Goal: Task Accomplishment & Management: Manage account settings

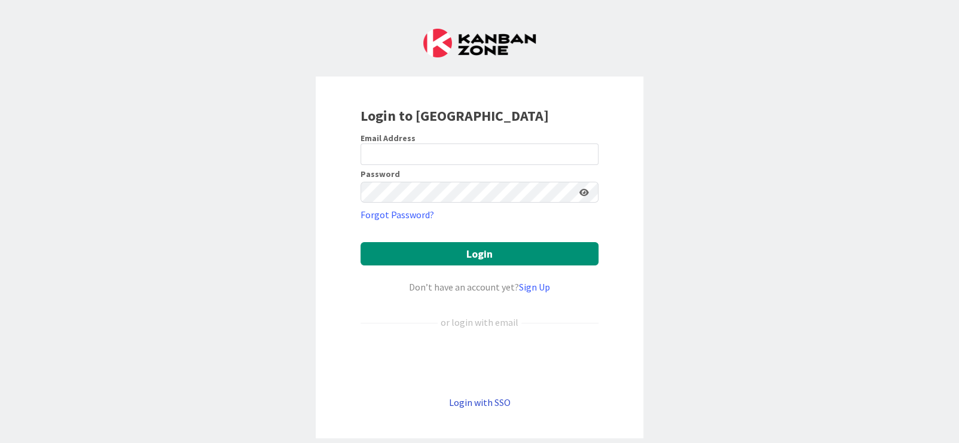
click at [493, 401] on link "Login with SSO" at bounding box center [480, 402] width 62 height 12
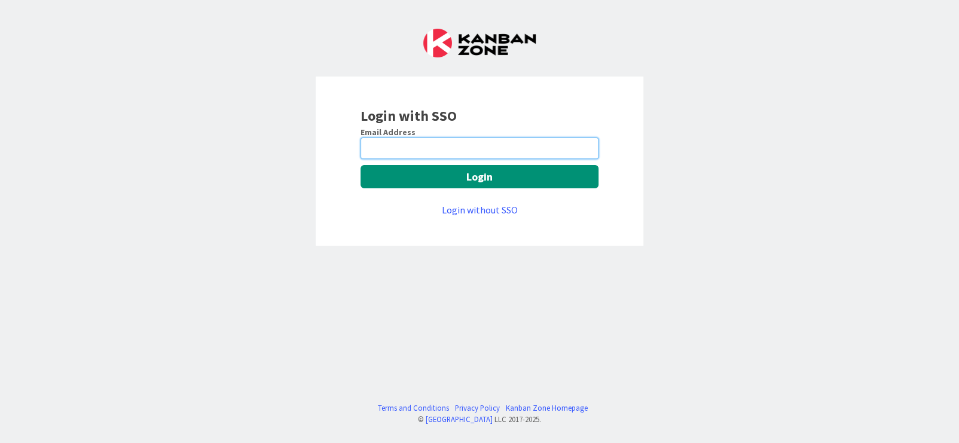
click at [451, 152] on input "email" at bounding box center [479, 148] width 238 height 22
type input "[EMAIL_ADDRESS][PERSON_NAME][DOMAIN_NAME]"
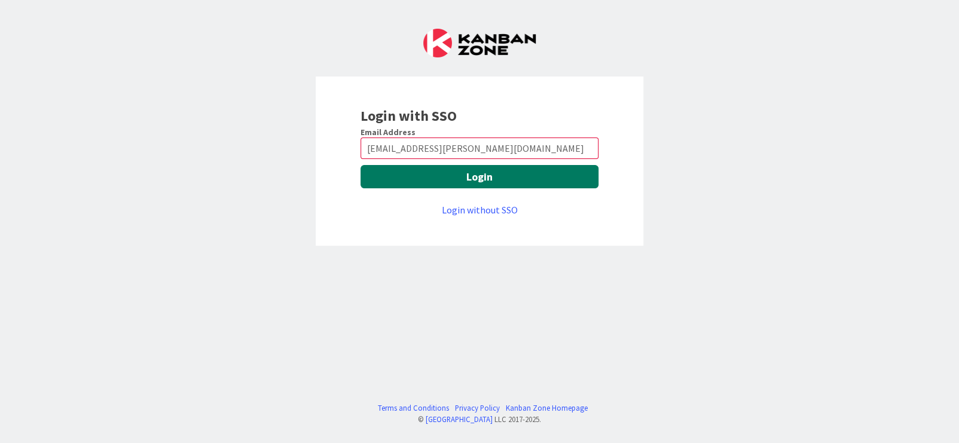
click at [487, 184] on button "Login" at bounding box center [479, 176] width 238 height 23
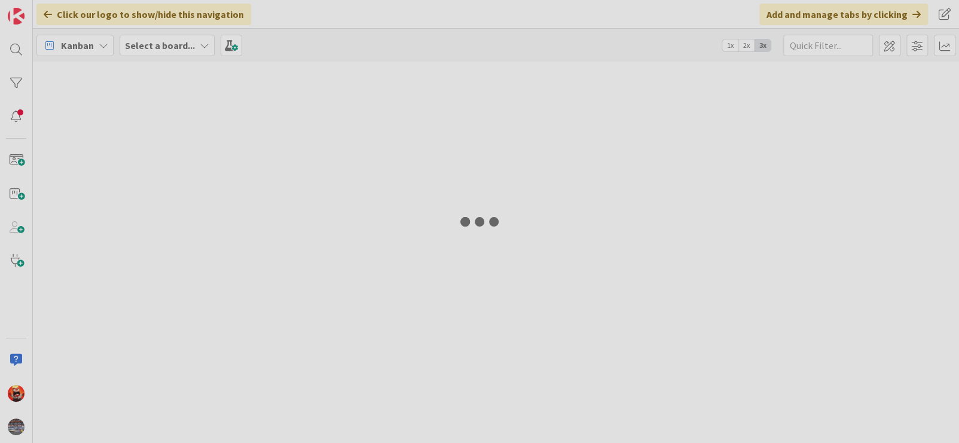
type input "xdr"
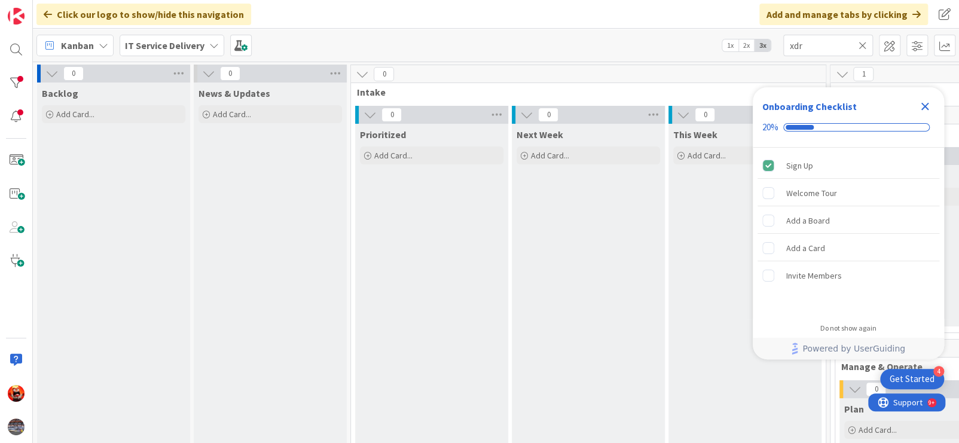
click at [924, 107] on icon "Close Checklist" at bounding box center [925, 107] width 8 height 8
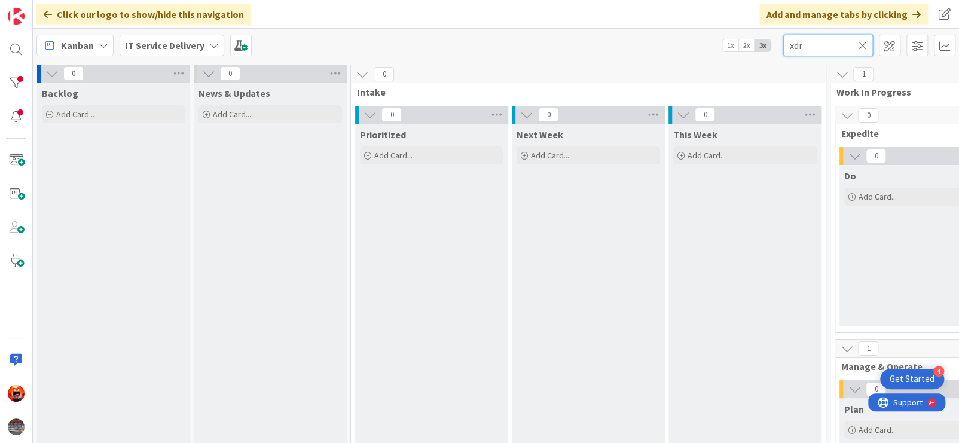
click at [870, 47] on input "xdr" at bounding box center [828, 46] width 90 height 22
click at [864, 45] on icon at bounding box center [862, 45] width 8 height 11
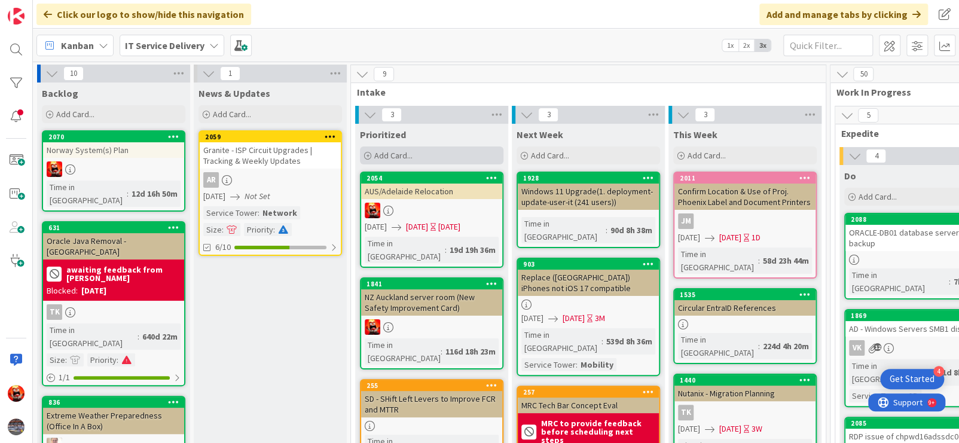
click at [402, 154] on span "Add Card..." at bounding box center [393, 155] width 38 height 11
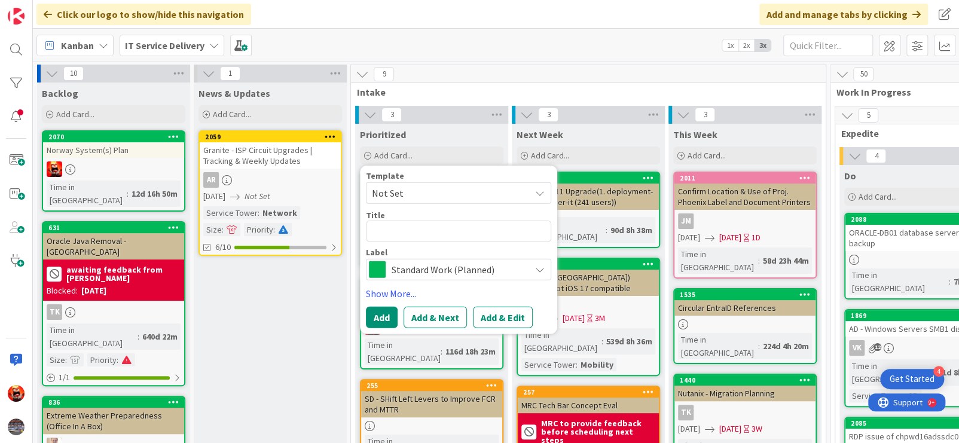
type textarea "x"
type textarea "De"
type textarea "x"
type textarea "Dec"
type textarea "x"
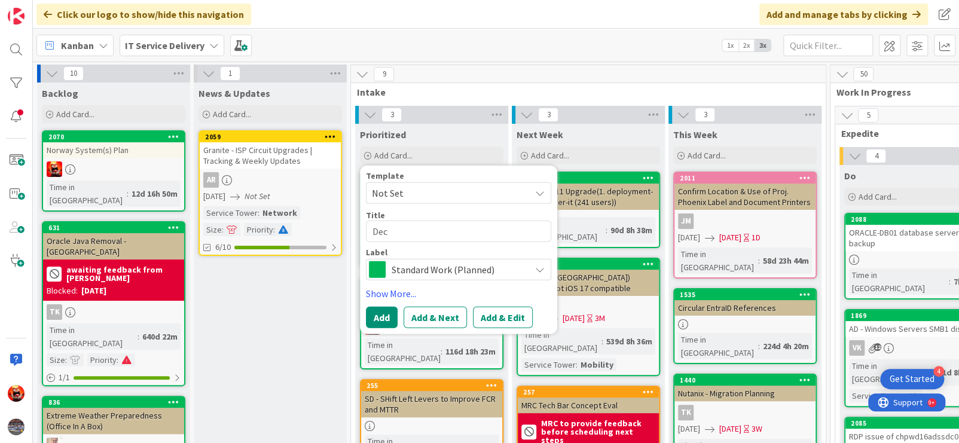
type textarea "Deco"
type textarea "x"
type textarea "Decom"
type textarea "x"
type textarea "Decom"
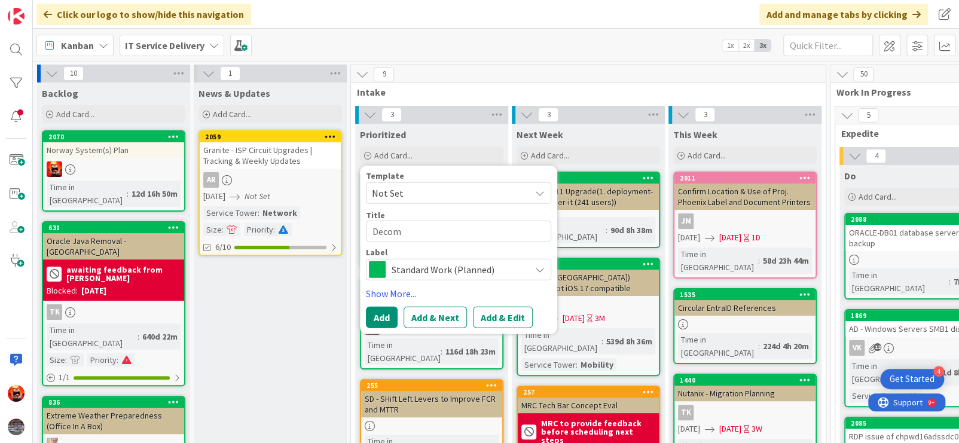
type textarea "x"
type textarea "Decom 3"
type textarea "x"
type textarea "Decom 3"
type textarea "x"
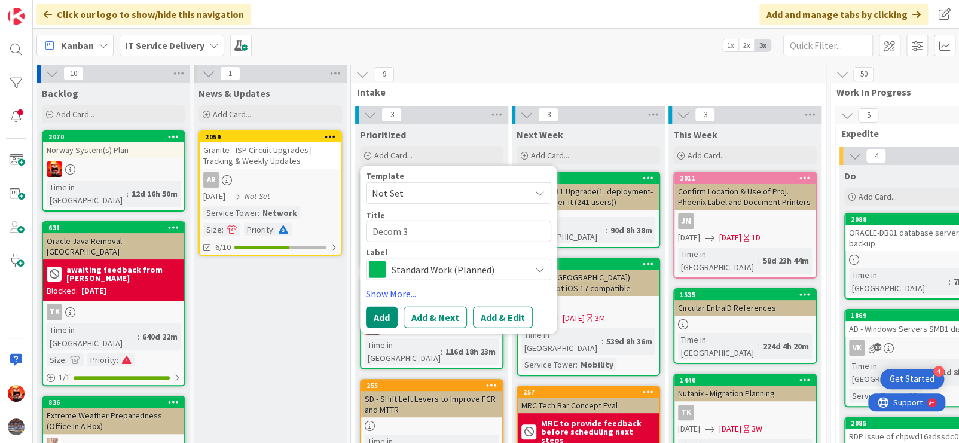
type textarea "Decom 3 x"
type textarea "x"
type textarea "Decom 3 x"
type textarea "x"
type textarea "Decom 3 x S"
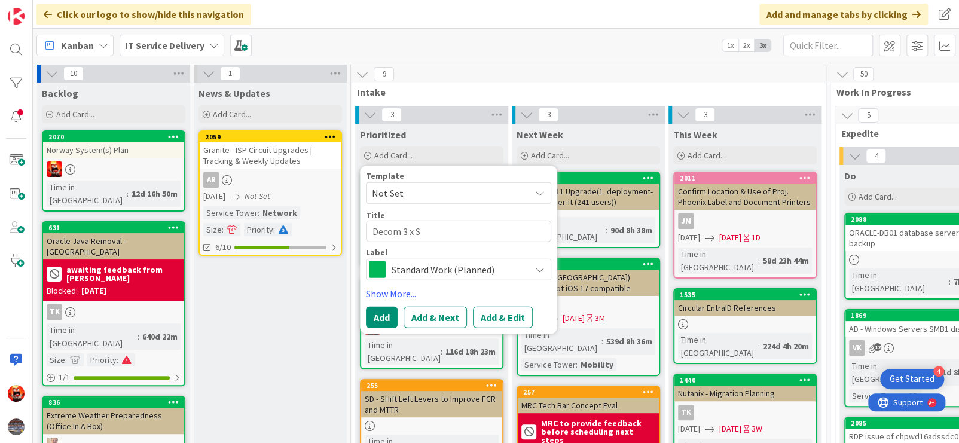
type textarea "x"
type textarea "Decom 3 x Se"
type textarea "x"
type textarea "Decom 3 x Ser"
type textarea "x"
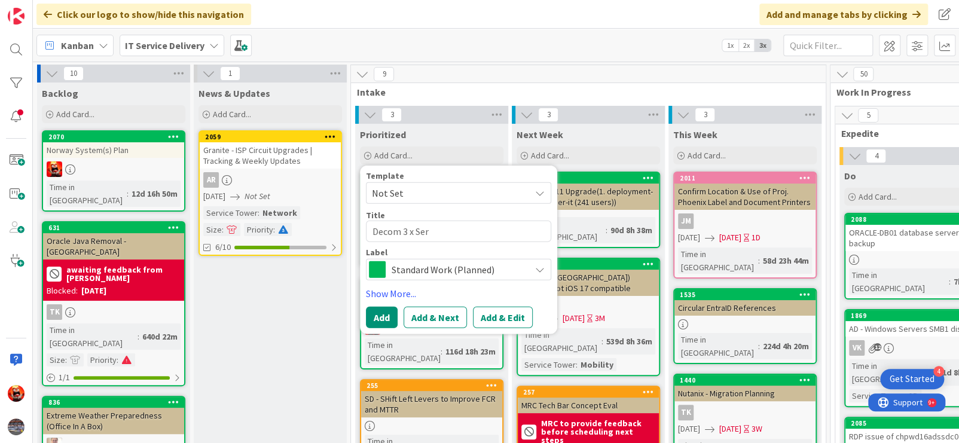
type textarea "Decom 3 x Serv"
type textarea "x"
type textarea "Decom 3 x Serve"
type textarea "x"
type textarea "Decom 3 x Server"
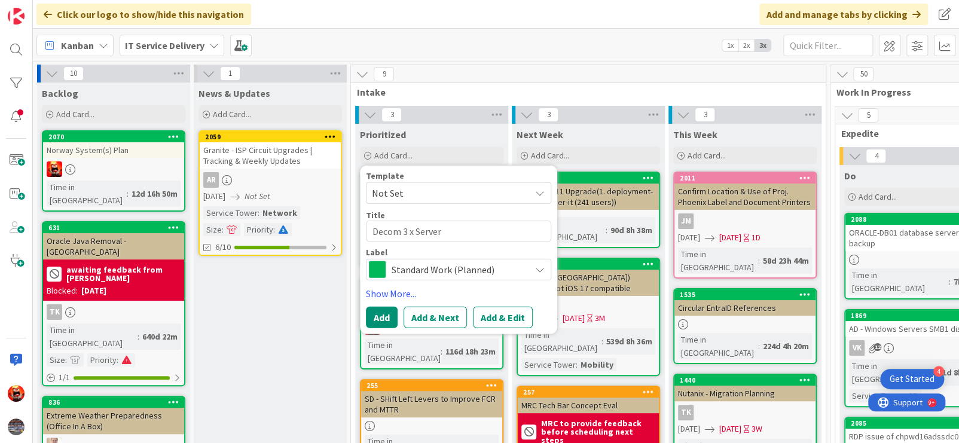
type textarea "x"
type textarea "Decom 3 x Servers"
click at [492, 323] on button "Add & Edit" at bounding box center [503, 318] width 60 height 22
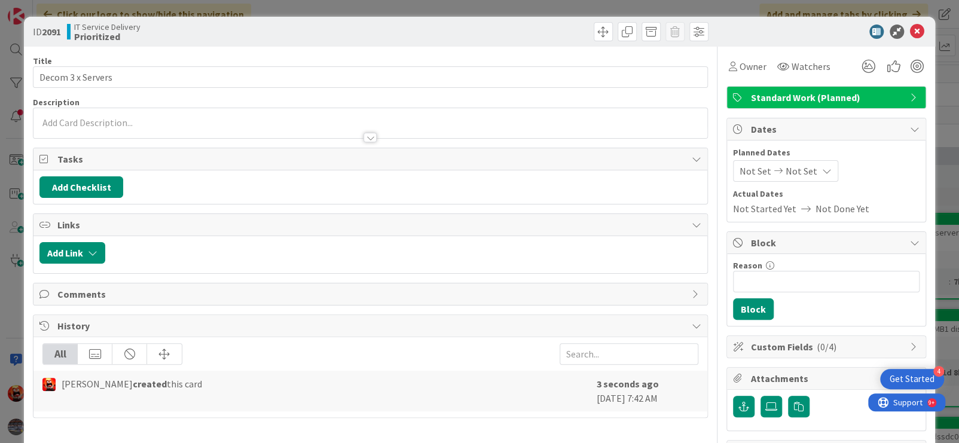
click at [162, 117] on div at bounding box center [370, 123] width 674 height 30
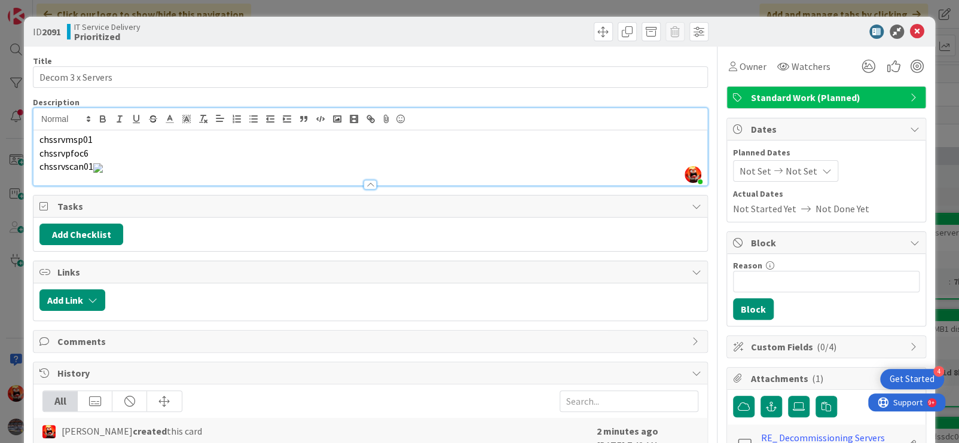
click at [141, 165] on p "chssrvscan01" at bounding box center [370, 167] width 662 height 14
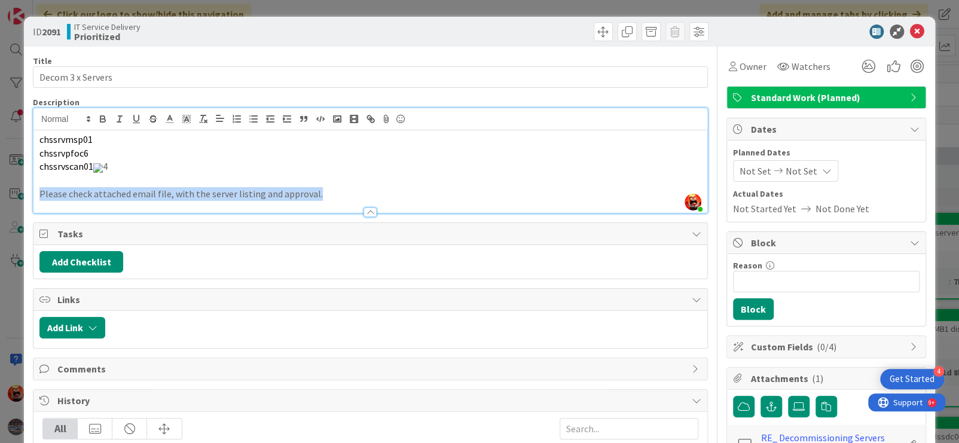
drag, startPoint x: 310, startPoint y: 196, endPoint x: 20, endPoint y: 192, distance: 289.9
click at [12, 194] on div "ID 2091 IT Service Delivery Prioritized Title 17 / 128 Decom 3 x Servers Descri…" at bounding box center [479, 221] width 959 height 443
click at [384, 185] on p at bounding box center [370, 180] width 662 height 14
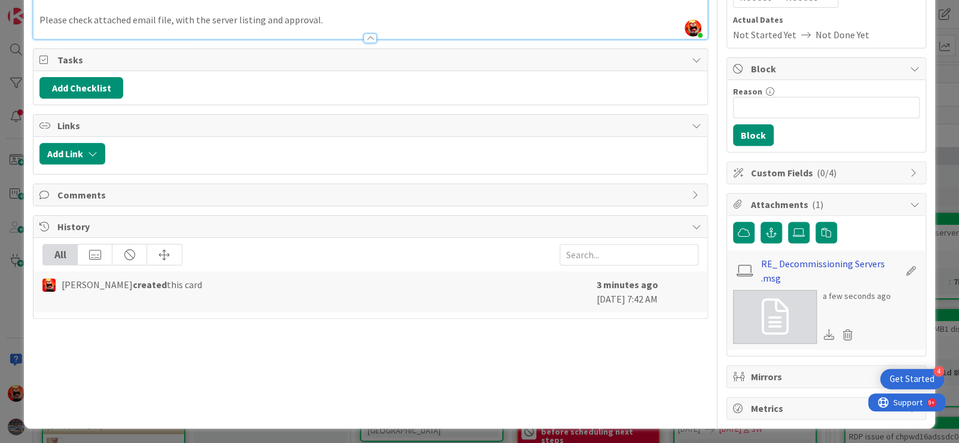
click at [824, 263] on link "RE_ Decommissioning Servers .msg" at bounding box center [829, 270] width 139 height 29
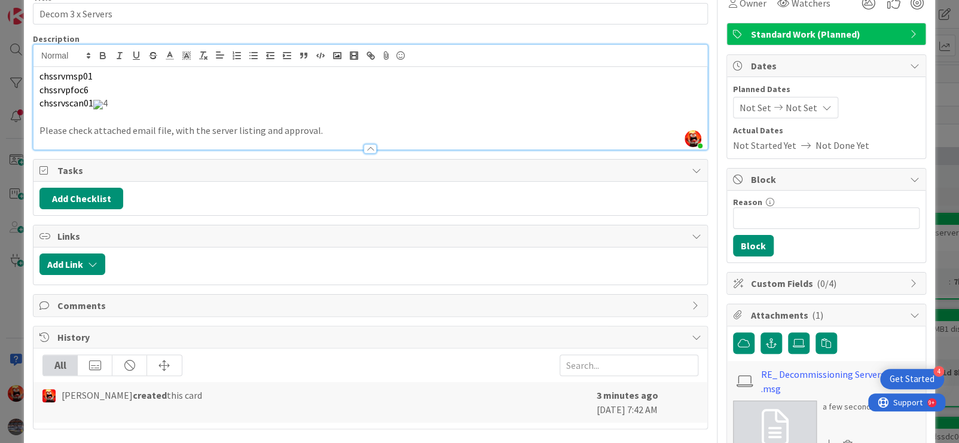
scroll to position [0, 0]
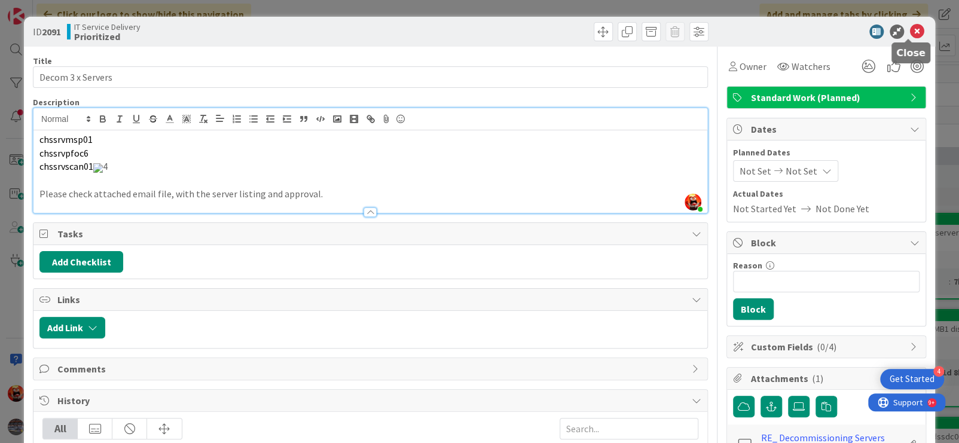
click at [910, 32] on icon at bounding box center [917, 32] width 14 height 14
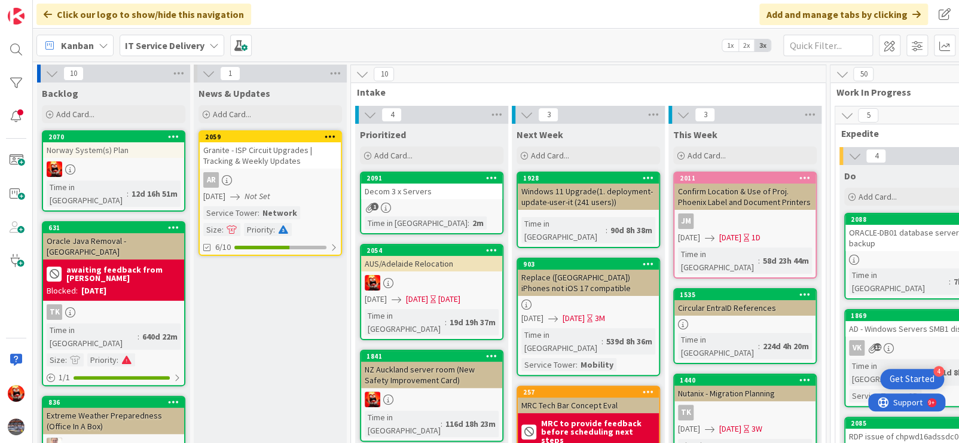
click at [428, 294] on span "[DATE]" at bounding box center [417, 299] width 22 height 13
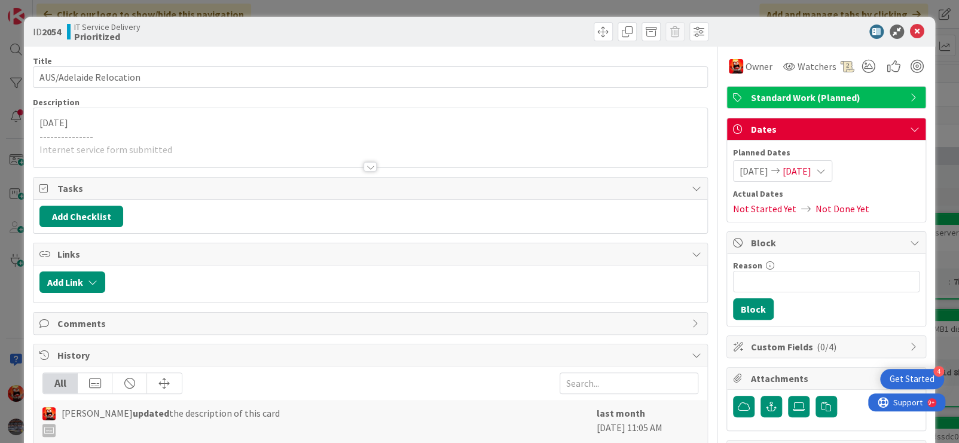
click at [801, 172] on span "[DATE]" at bounding box center [797, 171] width 29 height 14
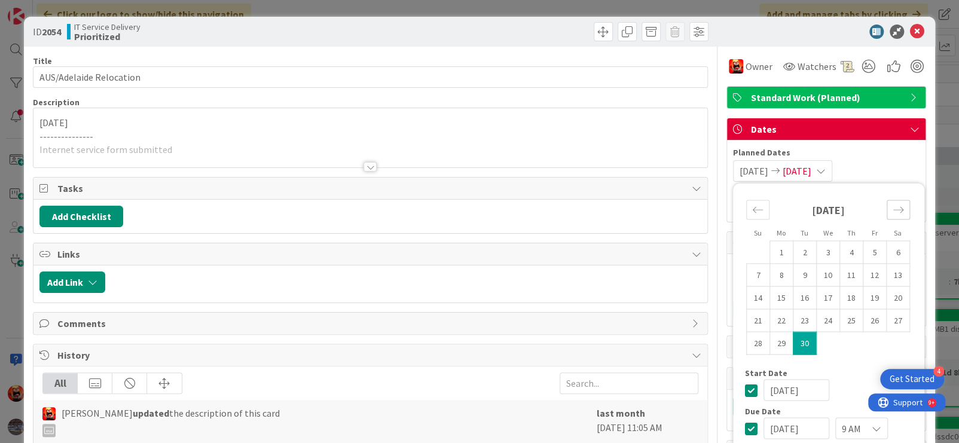
click at [887, 209] on div "Move forward to switch to the next month." at bounding box center [898, 210] width 23 height 20
click at [840, 343] on td "30" at bounding box center [850, 343] width 23 height 23
type input "[DATE]"
click at [840, 343] on td "30" at bounding box center [850, 343] width 23 height 23
type input "[DATE]"
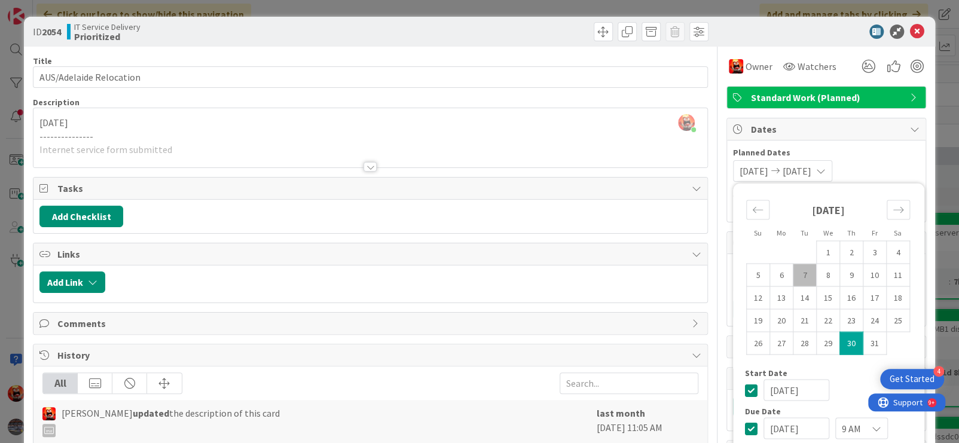
click at [871, 372] on div "Start Date" at bounding box center [828, 372] width 167 height 8
click at [910, 33] on icon at bounding box center [917, 32] width 14 height 14
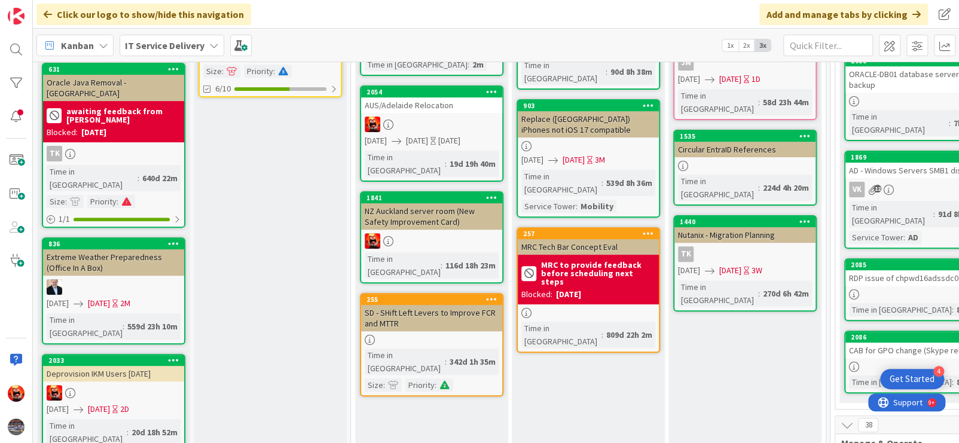
scroll to position [60, 0]
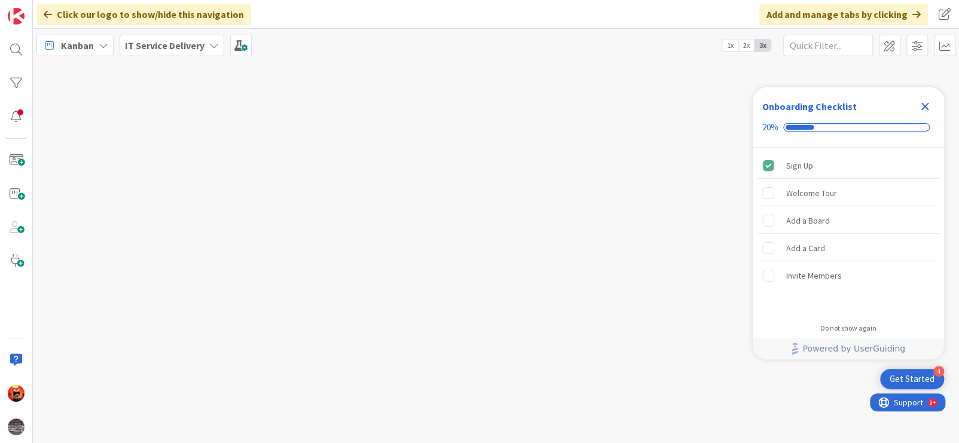
click at [924, 108] on icon "Close Checklist" at bounding box center [925, 106] width 14 height 14
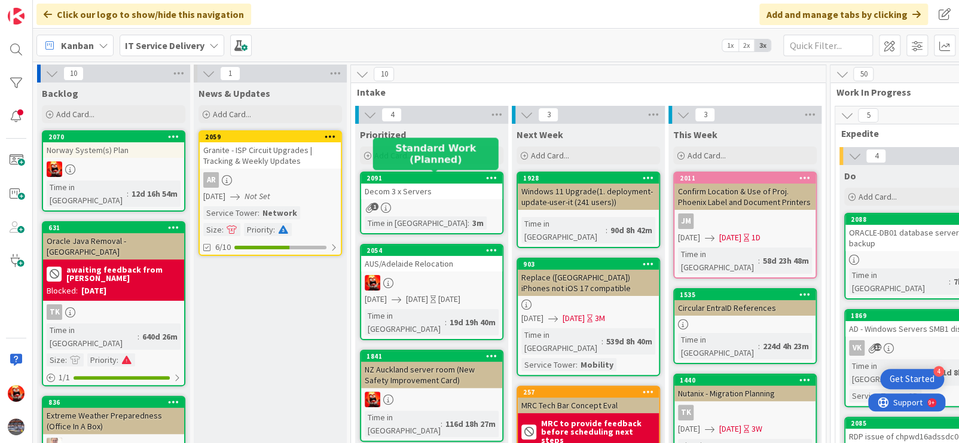
click at [447, 179] on div "2091" at bounding box center [434, 178] width 136 height 8
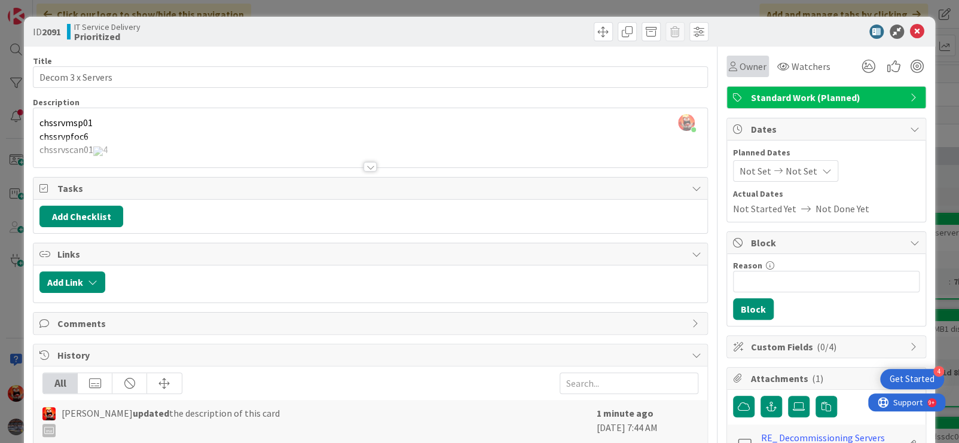
click at [752, 70] on span "Owner" at bounding box center [752, 66] width 27 height 14
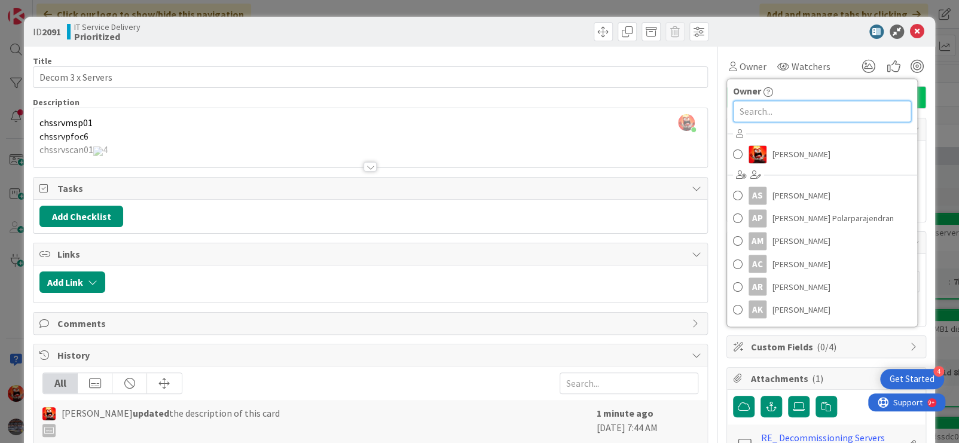
click at [757, 112] on input "text" at bounding box center [822, 111] width 178 height 22
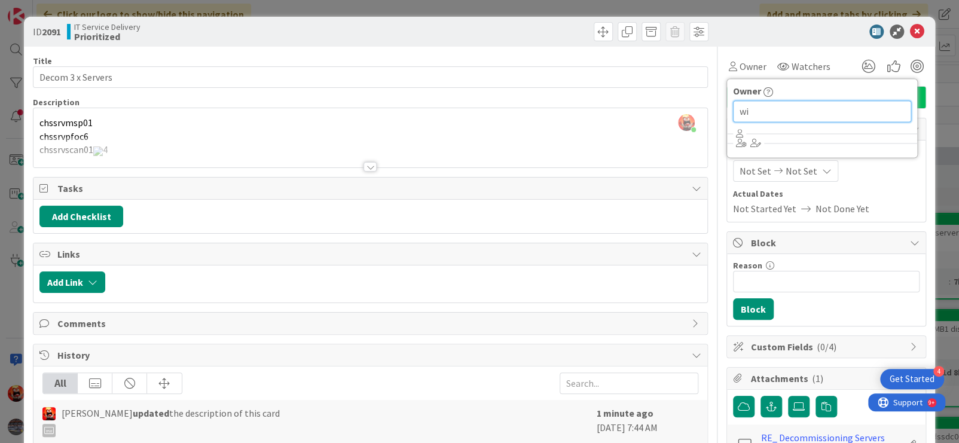
type input "w"
type input "pawa"
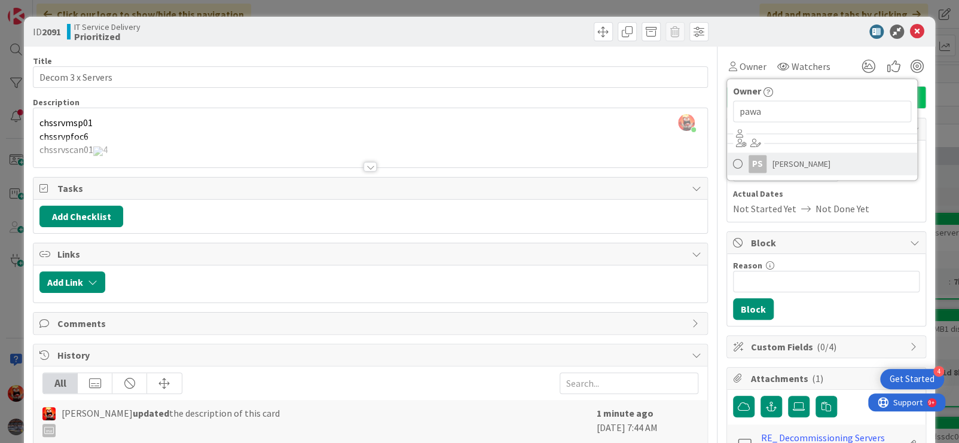
click at [833, 172] on link "PS Pawan Tanay Sahu" at bounding box center [822, 163] width 190 height 23
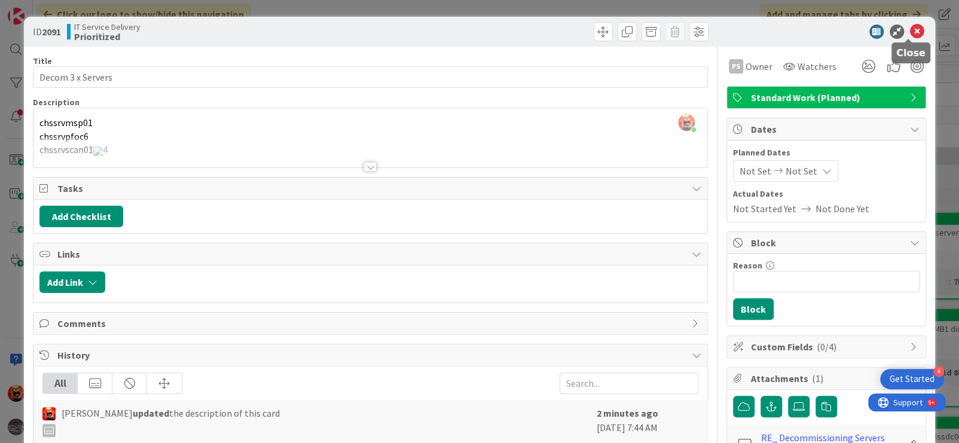
click at [910, 32] on icon at bounding box center [917, 32] width 14 height 14
